Goal: Information Seeking & Learning: Learn about a topic

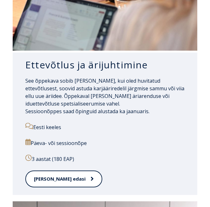
scroll to position [725, 0]
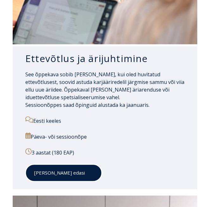
click at [50, 172] on link "[PERSON_NAME] edasi" at bounding box center [63, 172] width 77 height 17
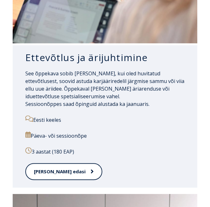
scroll to position [726, 0]
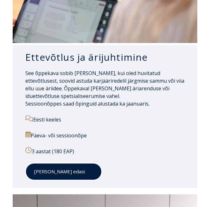
click at [53, 169] on link "[PERSON_NAME] edasi" at bounding box center [63, 170] width 77 height 17
